Goal: Check status: Check status

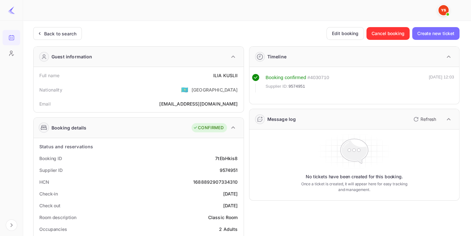
click at [65, 33] on div "Back to search" at bounding box center [60, 33] width 32 height 7
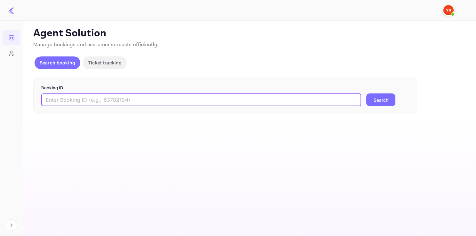
click at [197, 98] on input "text" at bounding box center [201, 100] width 320 height 13
paste input "9678975"
type input "9678975"
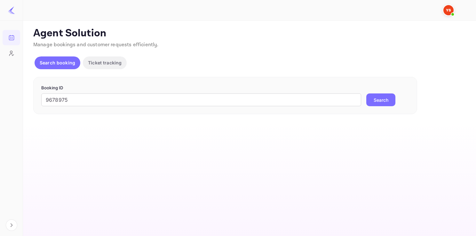
click at [382, 100] on button "Search" at bounding box center [380, 100] width 29 height 13
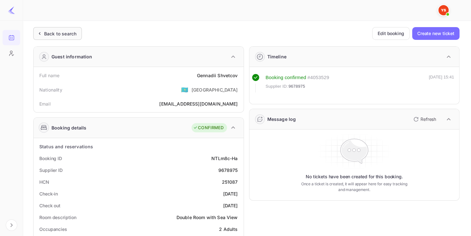
click at [76, 31] on div "Back to search" at bounding box center [60, 33] width 32 height 7
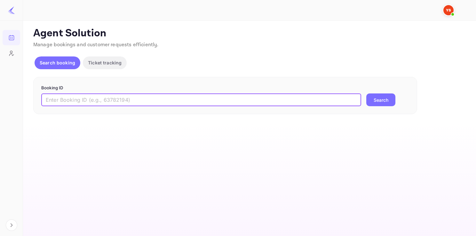
paste input "9356234"
click at [112, 105] on input "9356234" at bounding box center [201, 100] width 320 height 13
type input "9356234"
click at [376, 100] on button "Search" at bounding box center [380, 100] width 29 height 13
